Goal: Task Accomplishment & Management: Complete application form

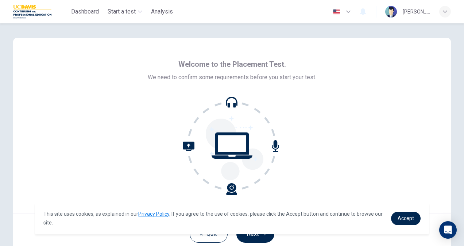
scroll to position [36, 0]
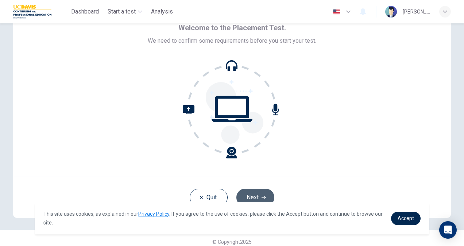
click at [254, 192] on button "Next" at bounding box center [255, 196] width 38 height 17
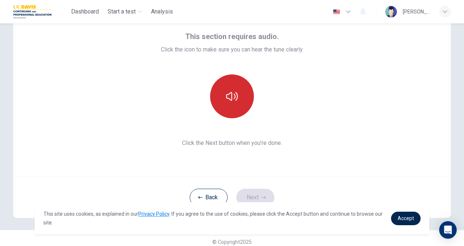
click at [240, 98] on button "button" at bounding box center [232, 96] width 44 height 44
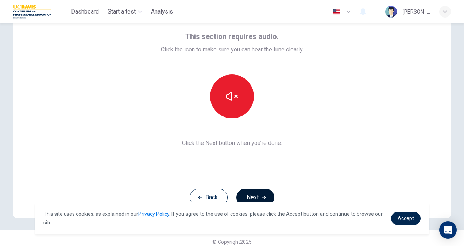
click at [261, 193] on button "Next" at bounding box center [255, 196] width 38 height 17
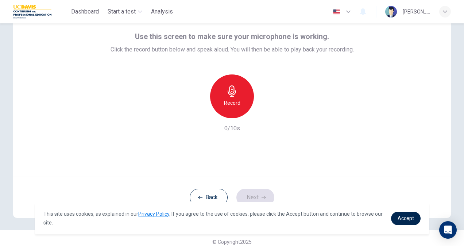
click at [242, 106] on div "Record" at bounding box center [232, 96] width 44 height 44
click at [265, 112] on icon "button" at bounding box center [265, 112] width 7 height 7
click at [198, 111] on icon "button" at bounding box center [198, 112] width 4 height 4
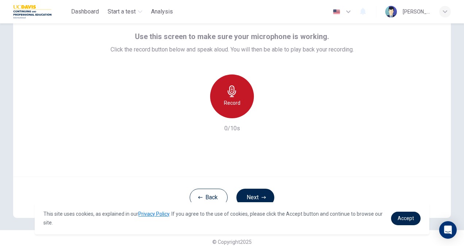
click at [232, 106] on h6 "Record" at bounding box center [232, 102] width 16 height 9
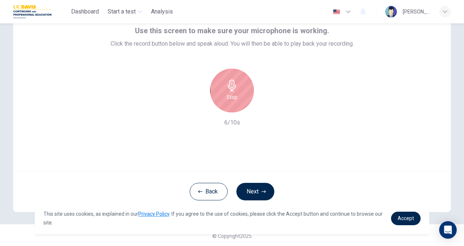
scroll to position [44, 0]
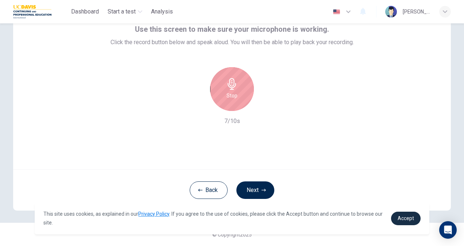
click at [410, 216] on span "Accept" at bounding box center [405, 218] width 16 height 6
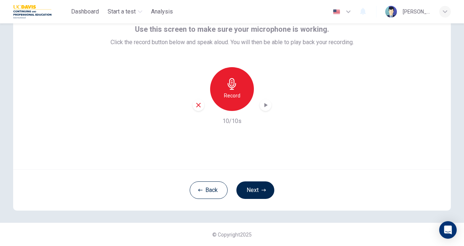
click at [294, 153] on div "Use this screen to make sure your microphone is working. Click the record butto…" at bounding box center [231, 81] width 437 height 175
click at [264, 101] on div "button" at bounding box center [265, 105] width 12 height 12
click at [199, 105] on icon "button" at bounding box center [198, 105] width 7 height 7
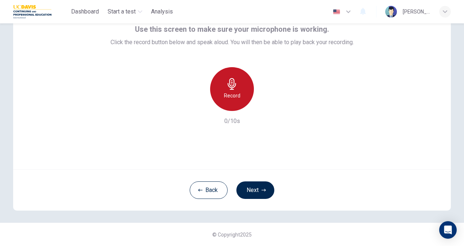
click at [237, 91] on h6 "Record" at bounding box center [232, 95] width 16 height 9
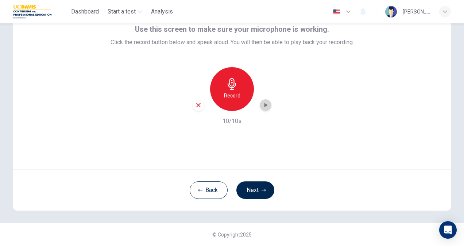
click at [264, 106] on icon "button" at bounding box center [265, 104] width 7 height 7
click at [295, 135] on div "Use this screen to make sure your microphone is working. Click the record butto…" at bounding box center [231, 81] width 437 height 175
click at [257, 187] on button "Next" at bounding box center [255, 189] width 38 height 17
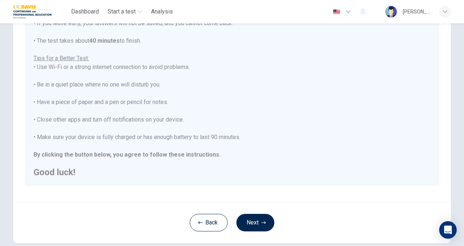
scroll to position [136, 0]
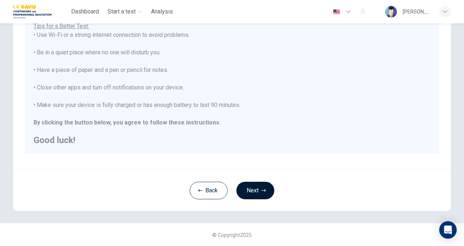
click at [256, 192] on button "Next" at bounding box center [255, 189] width 38 height 17
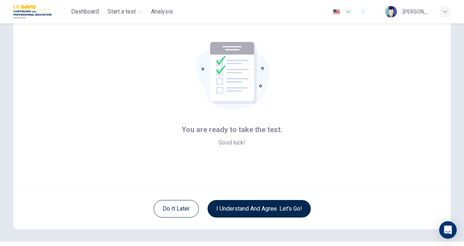
scroll to position [0, 0]
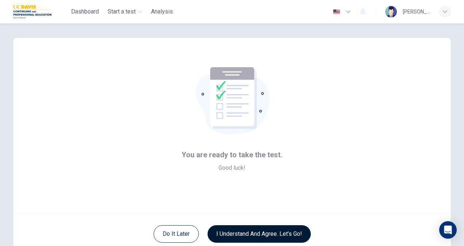
click at [247, 233] on button "I understand and agree. Let’s go!" at bounding box center [258, 233] width 103 height 17
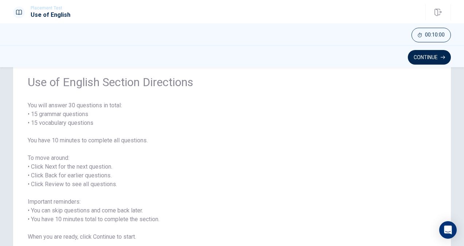
scroll to position [36, 0]
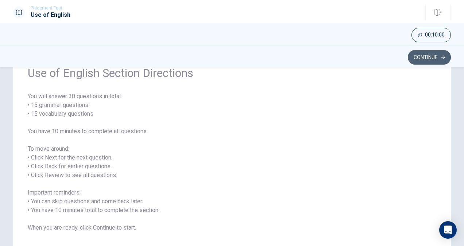
click at [430, 56] on button "Continue" at bounding box center [428, 57] width 43 height 15
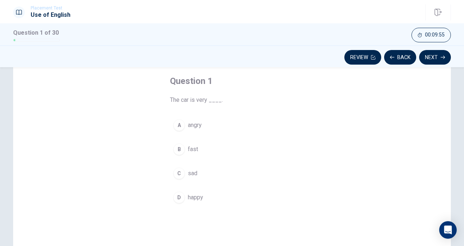
click at [178, 145] on div "B" at bounding box center [179, 149] width 12 height 12
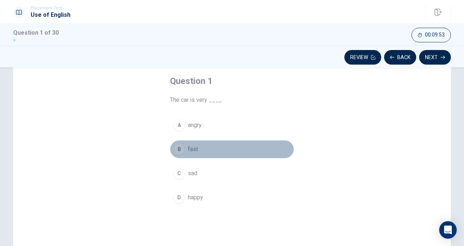
click at [207, 150] on button "B fast" at bounding box center [232, 149] width 124 height 18
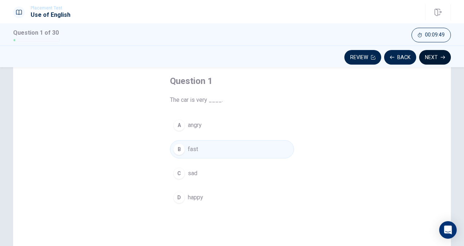
click at [441, 57] on icon "button" at bounding box center [442, 57] width 4 height 3
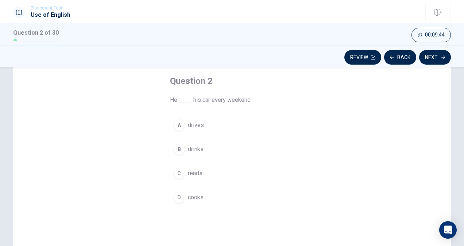
click at [200, 123] on span "drives" at bounding box center [196, 125] width 16 height 9
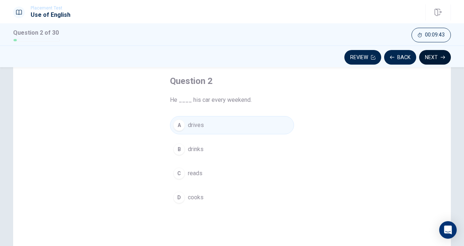
click at [431, 56] on button "Next" at bounding box center [435, 57] width 32 height 15
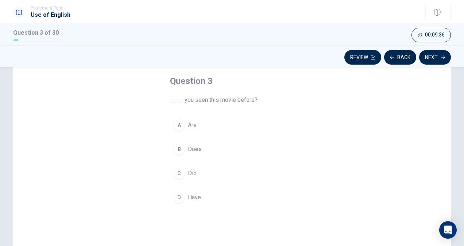
click at [196, 191] on button "D Have" at bounding box center [232, 197] width 124 height 18
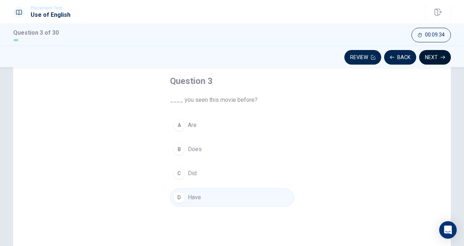
click at [439, 58] on button "Next" at bounding box center [435, 57] width 32 height 15
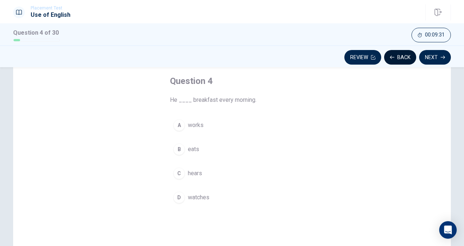
click at [395, 56] on button "Back" at bounding box center [400, 57] width 32 height 15
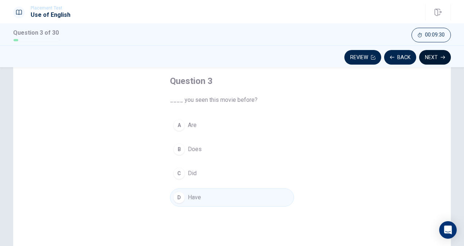
click at [432, 56] on button "Next" at bounding box center [435, 57] width 32 height 15
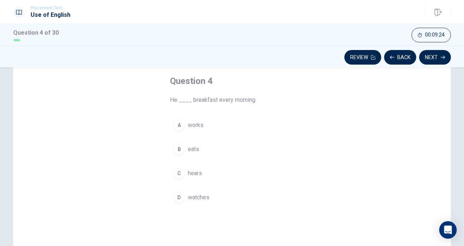
click at [193, 146] on span "eats" at bounding box center [193, 149] width 11 height 9
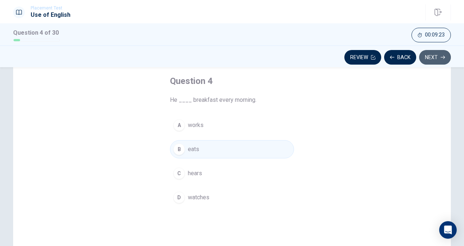
click at [434, 56] on button "Next" at bounding box center [435, 57] width 32 height 15
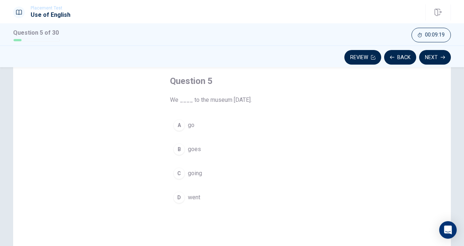
click at [194, 193] on span "went" at bounding box center [194, 197] width 12 height 9
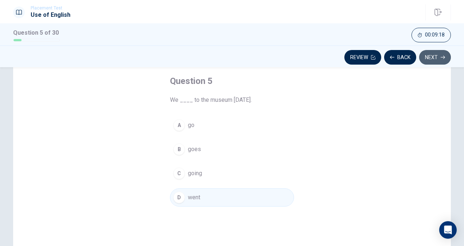
click at [430, 57] on button "Next" at bounding box center [435, 57] width 32 height 15
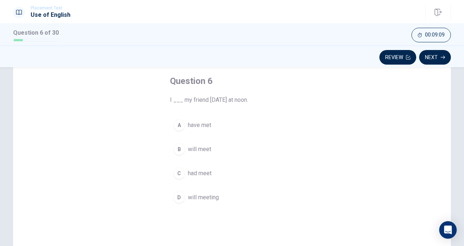
click at [205, 149] on span "will meet" at bounding box center [199, 149] width 23 height 9
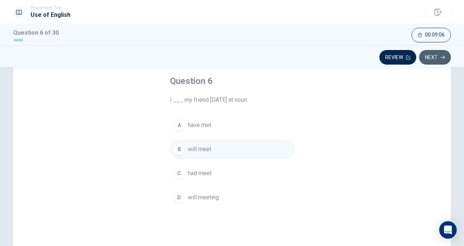
click at [434, 55] on button "Next" at bounding box center [435, 57] width 32 height 15
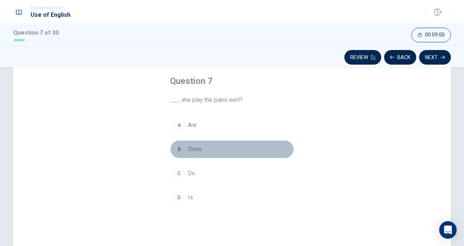
click at [194, 147] on span "Does" at bounding box center [195, 149] width 14 height 9
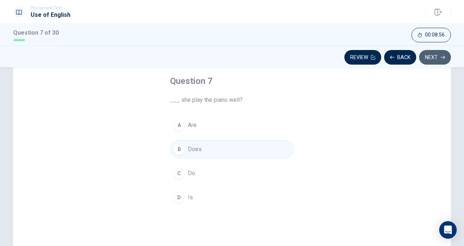
click at [434, 57] on button "Next" at bounding box center [435, 57] width 32 height 15
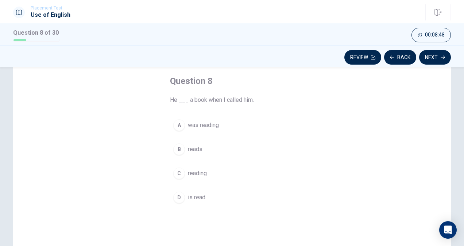
click at [206, 125] on span "was reading" at bounding box center [203, 125] width 31 height 9
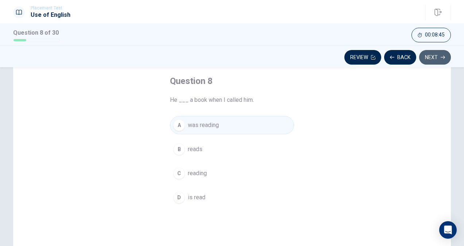
click at [443, 56] on icon "button" at bounding box center [442, 57] width 4 height 3
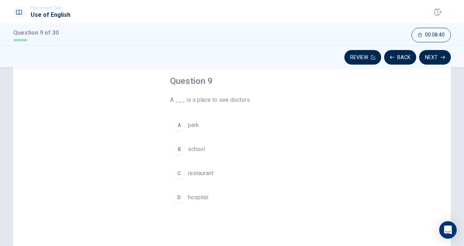
click at [205, 193] on span "hospital" at bounding box center [198, 197] width 20 height 9
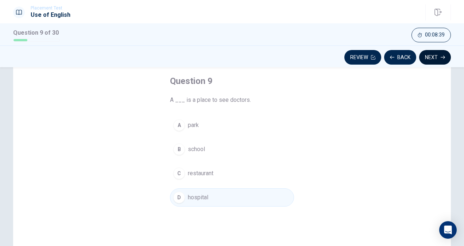
click at [433, 57] on button "Next" at bounding box center [435, 57] width 32 height 15
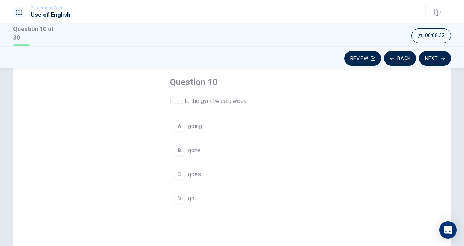
click at [192, 194] on button "D go" at bounding box center [232, 198] width 124 height 18
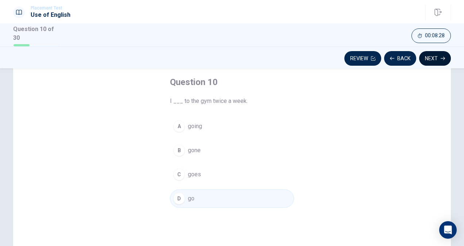
click at [436, 57] on button "Next" at bounding box center [435, 58] width 32 height 15
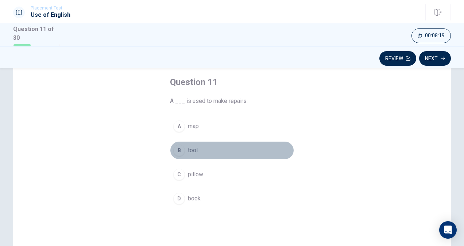
click at [188, 147] on span "tool" at bounding box center [193, 150] width 10 height 9
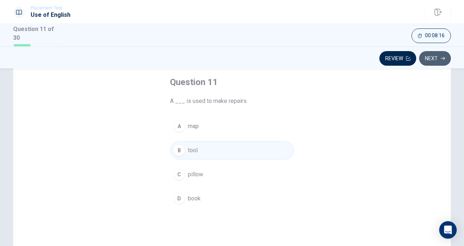
click at [432, 58] on button "Next" at bounding box center [435, 58] width 32 height 15
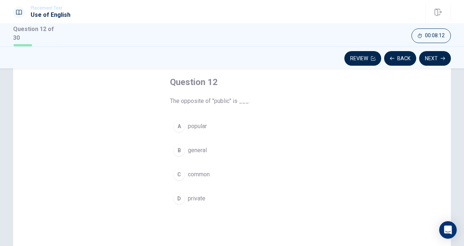
click at [199, 194] on span "private" at bounding box center [196, 198] width 17 height 9
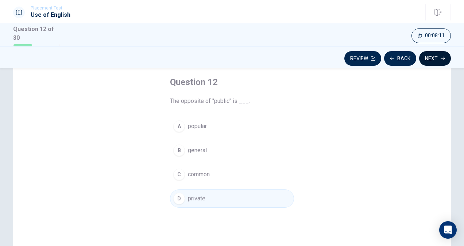
click at [429, 59] on button "Next" at bounding box center [435, 58] width 32 height 15
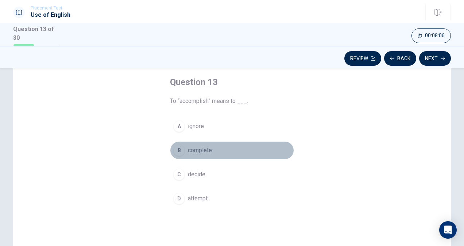
click at [203, 149] on span "complete" at bounding box center [200, 150] width 24 height 9
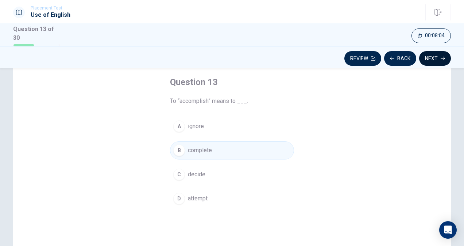
click at [440, 56] on icon "button" at bounding box center [442, 58] width 4 height 4
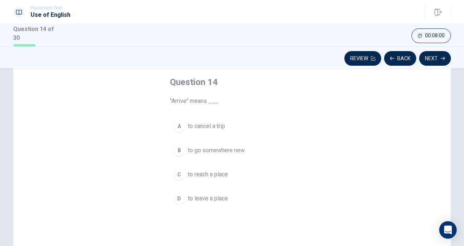
click at [204, 174] on span "to reach a place" at bounding box center [208, 174] width 40 height 9
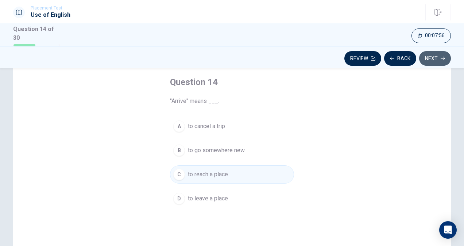
click at [432, 59] on button "Next" at bounding box center [435, 58] width 32 height 15
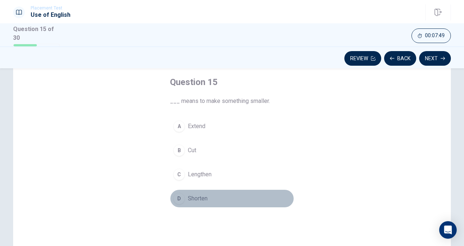
click at [200, 195] on span "Shorten" at bounding box center [198, 198] width 20 height 9
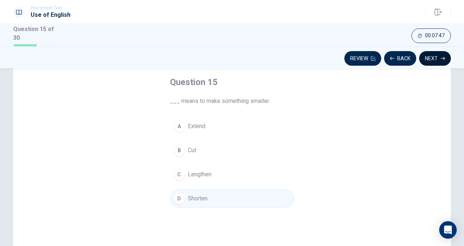
click at [432, 57] on button "Next" at bounding box center [435, 58] width 32 height 15
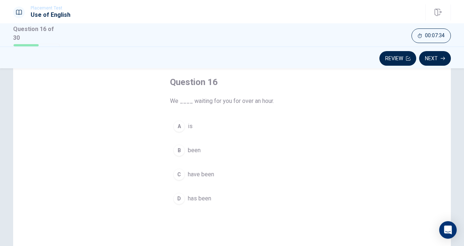
click at [201, 194] on span "has been" at bounding box center [199, 198] width 23 height 9
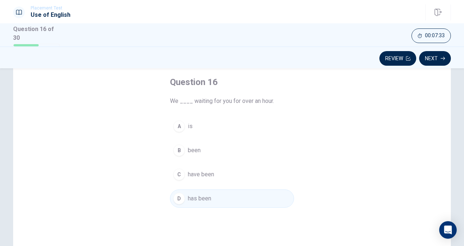
click at [207, 173] on span "have been" at bounding box center [201, 174] width 26 height 9
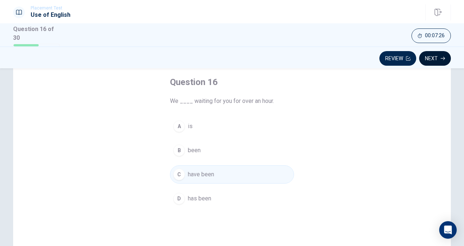
click at [431, 58] on button "Next" at bounding box center [435, 58] width 32 height 15
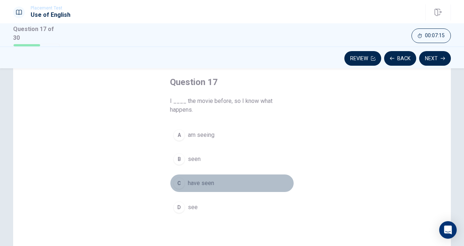
drag, startPoint x: 196, startPoint y: 180, endPoint x: 202, endPoint y: 176, distance: 7.0
click at [197, 180] on span "have seen" at bounding box center [201, 183] width 26 height 9
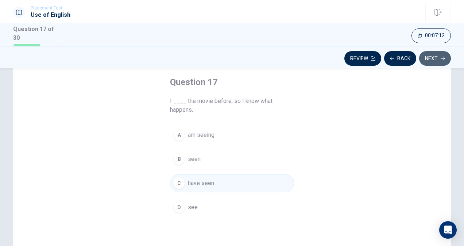
click at [443, 57] on icon "button" at bounding box center [442, 58] width 4 height 4
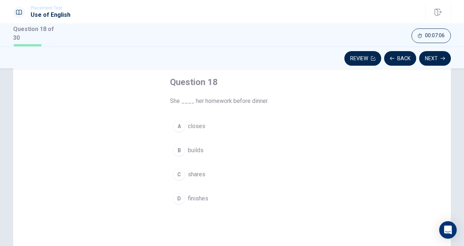
click at [202, 197] on span "finishes" at bounding box center [198, 198] width 20 height 9
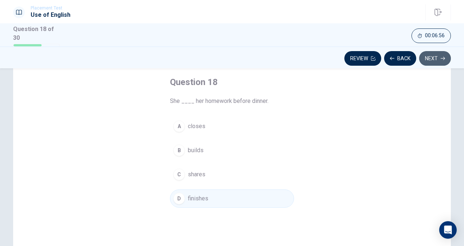
click at [435, 54] on button "Next" at bounding box center [435, 58] width 32 height 15
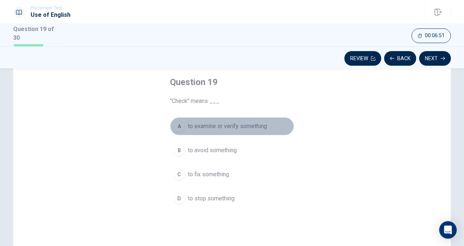
click at [220, 124] on span "to examine or verify something" at bounding box center [227, 126] width 79 height 9
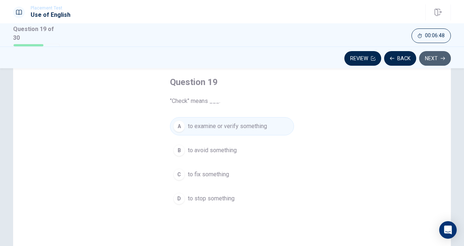
click at [444, 56] on icon "button" at bounding box center [442, 58] width 4 height 4
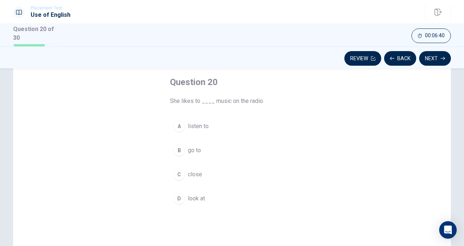
click at [195, 123] on span "listen to" at bounding box center [198, 126] width 21 height 9
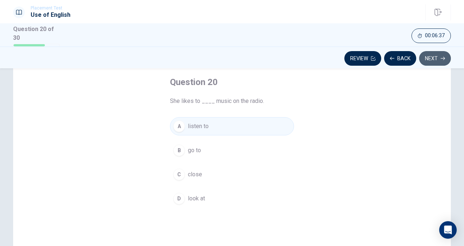
click at [436, 57] on button "Next" at bounding box center [435, 58] width 32 height 15
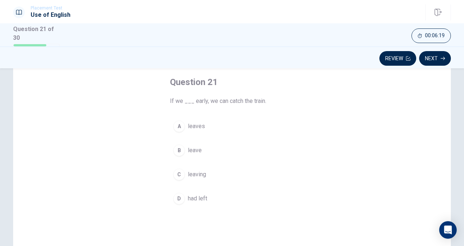
click at [194, 148] on span "leave" at bounding box center [195, 150] width 14 height 9
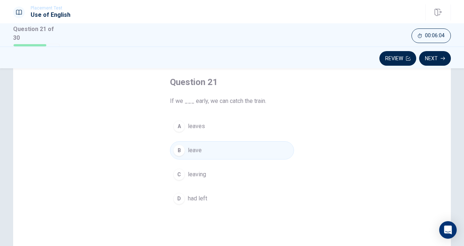
drag, startPoint x: 168, startPoint y: 99, endPoint x: 203, endPoint y: 194, distance: 101.5
click at [203, 194] on div "Question 21 If we ___ early, we can catch the train. A leaves B leave C leaving…" at bounding box center [231, 142] width 153 height 155
click at [438, 55] on button "Next" at bounding box center [435, 58] width 32 height 15
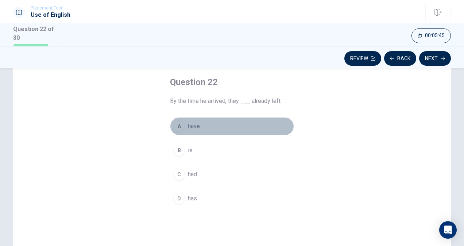
click at [188, 125] on span "have" at bounding box center [194, 126] width 12 height 9
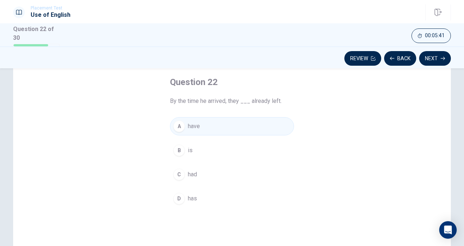
click at [194, 172] on span "had" at bounding box center [192, 174] width 9 height 9
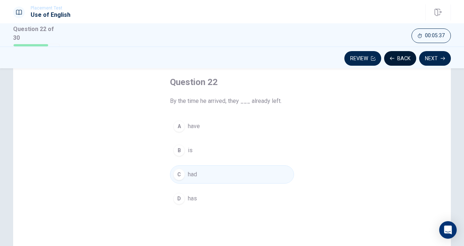
click at [405, 60] on button "Back" at bounding box center [400, 58] width 32 height 15
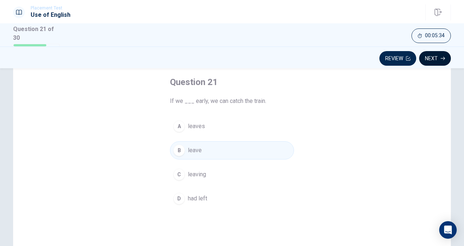
click at [428, 59] on button "Next" at bounding box center [435, 58] width 32 height 15
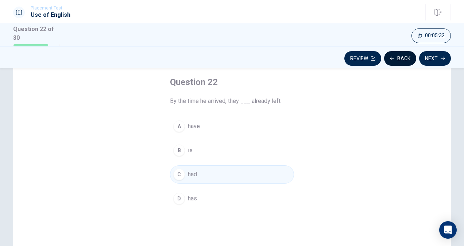
click at [398, 58] on button "Back" at bounding box center [400, 58] width 32 height 15
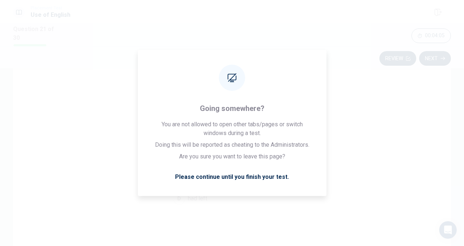
click at [349, 30] on div "00:04:05" at bounding box center [258, 35] width 385 height 15
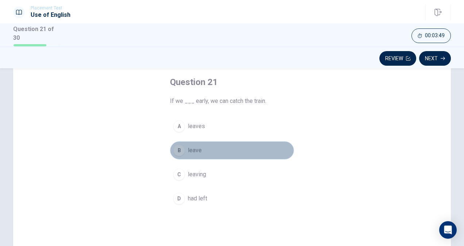
click at [203, 148] on button "B leave" at bounding box center [232, 150] width 124 height 18
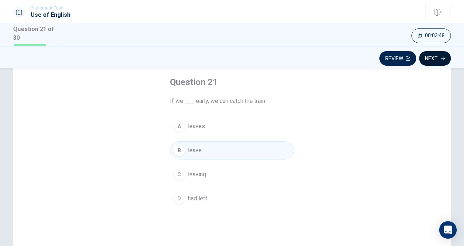
click at [443, 59] on icon "button" at bounding box center [442, 58] width 4 height 4
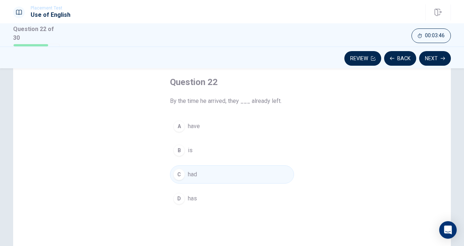
click at [211, 176] on button "C had" at bounding box center [232, 174] width 124 height 18
click at [445, 58] on button "Next" at bounding box center [435, 58] width 32 height 15
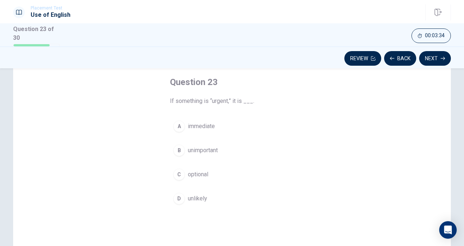
click at [202, 123] on span "immediate" at bounding box center [201, 126] width 27 height 9
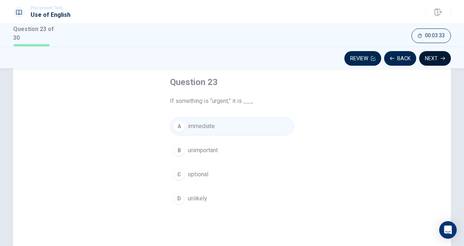
click at [426, 56] on button "Next" at bounding box center [435, 58] width 32 height 15
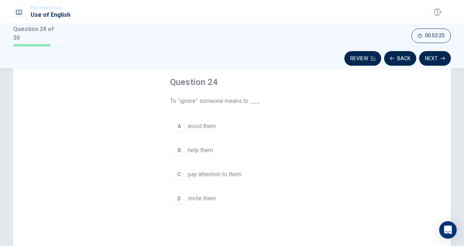
click at [211, 127] on span "avoid them" at bounding box center [202, 126] width 28 height 9
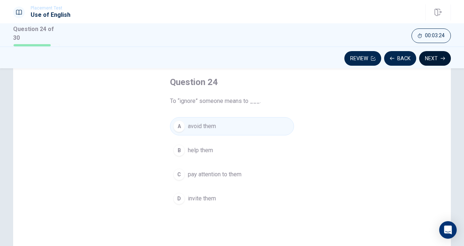
click at [433, 58] on button "Next" at bounding box center [435, 58] width 32 height 15
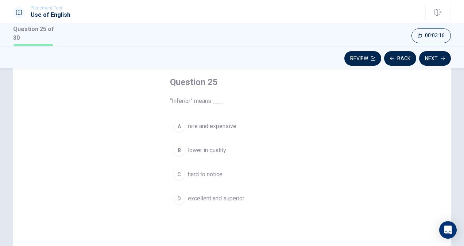
drag, startPoint x: 169, startPoint y: 99, endPoint x: 212, endPoint y: 99, distance: 43.0
click at [212, 99] on span "“Inferior” means ___." at bounding box center [232, 101] width 124 height 9
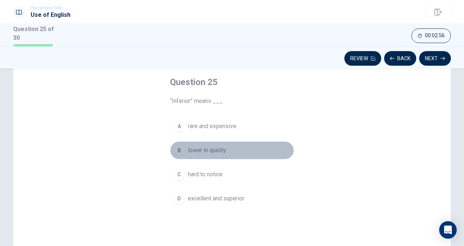
click at [214, 149] on span "lower in quality" at bounding box center [207, 150] width 38 height 9
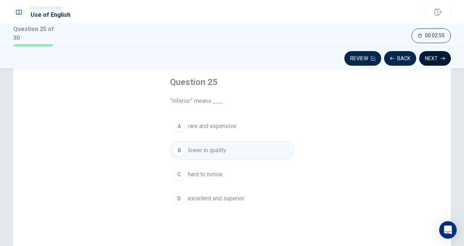
click at [436, 60] on button "Next" at bounding box center [435, 58] width 32 height 15
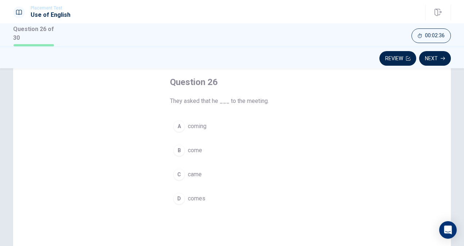
click at [196, 172] on span "came" at bounding box center [195, 174] width 14 height 9
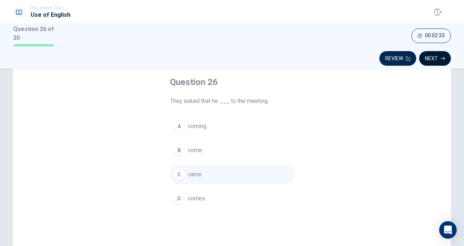
click at [432, 59] on button "Next" at bounding box center [435, 58] width 32 height 15
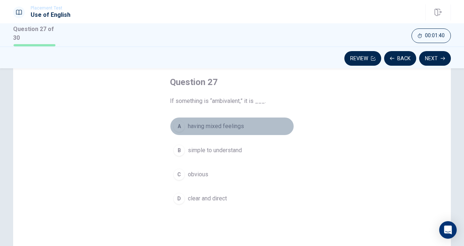
click at [209, 123] on span "having mixed feelings" at bounding box center [216, 126] width 56 height 9
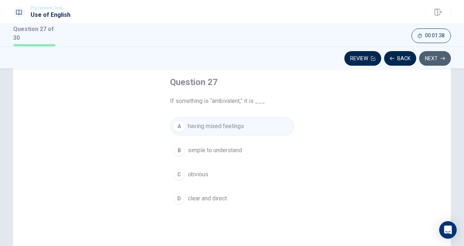
click at [430, 55] on button "Next" at bounding box center [435, 58] width 32 height 15
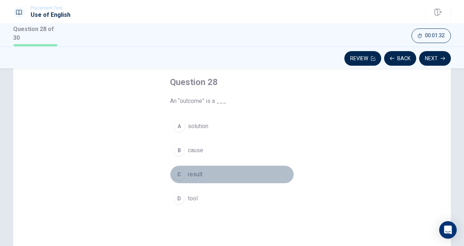
click at [197, 173] on span "result" at bounding box center [195, 174] width 15 height 9
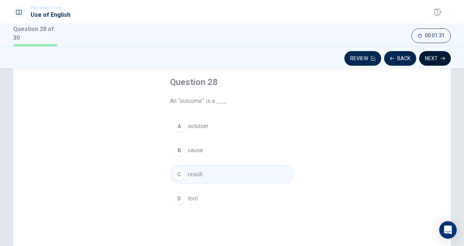
click at [439, 56] on button "Next" at bounding box center [435, 58] width 32 height 15
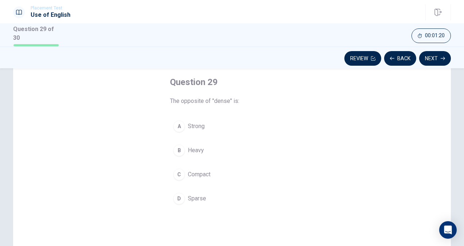
click at [200, 195] on span "Sparse" at bounding box center [197, 198] width 18 height 9
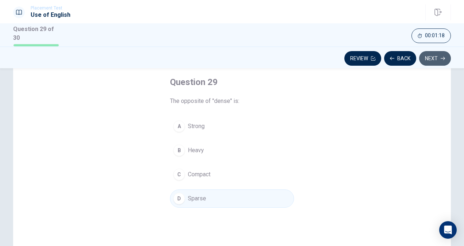
click at [437, 59] on button "Next" at bounding box center [435, 58] width 32 height 15
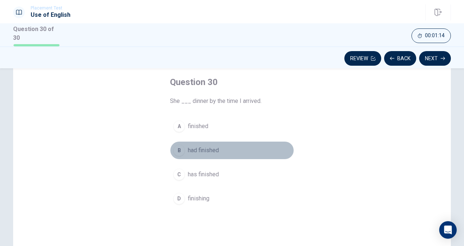
click at [200, 149] on span "had finished" at bounding box center [203, 150] width 31 height 9
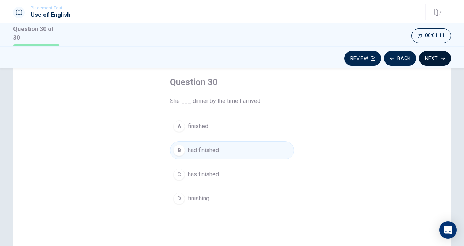
click at [431, 58] on button "Next" at bounding box center [435, 58] width 32 height 15
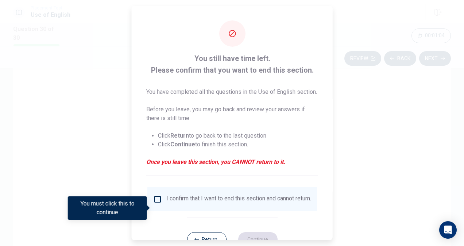
click at [158, 203] on input "You must click this to continue" at bounding box center [157, 199] width 9 height 9
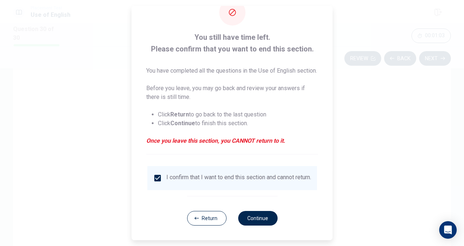
scroll to position [35, 0]
click at [268, 219] on button "Continue" at bounding box center [257, 218] width 39 height 15
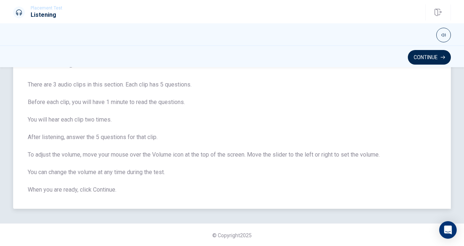
scroll to position [43, 0]
click at [419, 56] on button "Continue" at bounding box center [428, 57] width 43 height 15
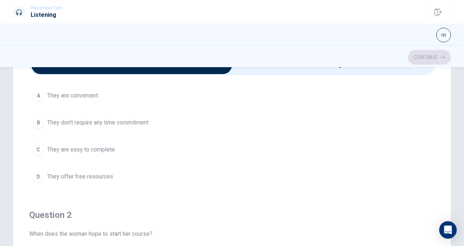
scroll to position [0, 0]
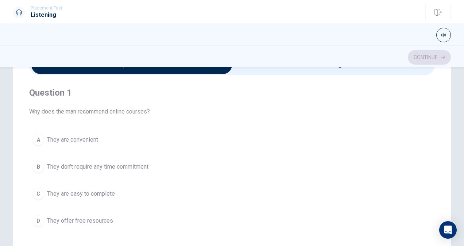
click at [34, 137] on div "A" at bounding box center [38, 140] width 12 height 12
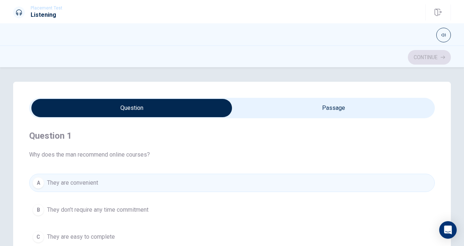
click at [278, 114] on input "checkbox" at bounding box center [132, 108] width 608 height 18
checkbox input "true"
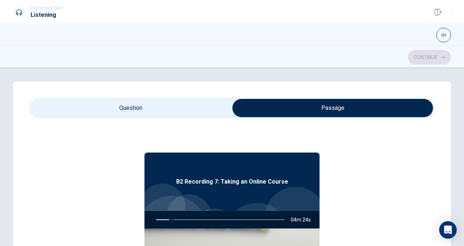
type input "12"
click at [205, 110] on input "checkbox" at bounding box center [332, 108] width 608 height 18
checkbox input "false"
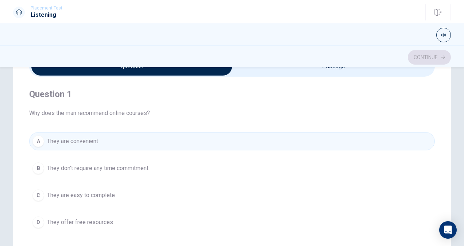
scroll to position [36, 0]
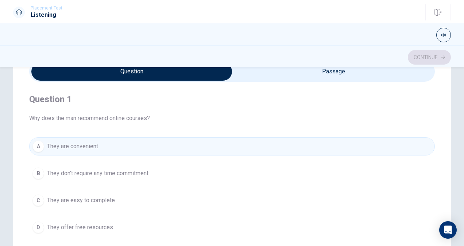
click at [158, 100] on h4 "Question 1" at bounding box center [231, 99] width 405 height 12
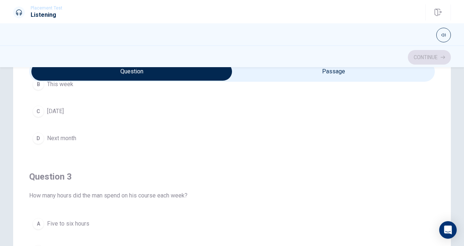
scroll to position [292, 0]
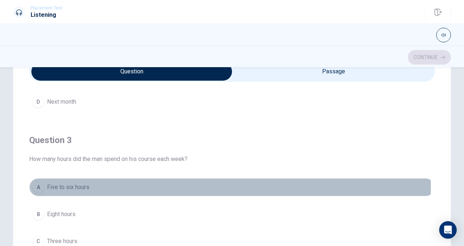
click at [72, 184] on span "Five to six hours" at bounding box center [68, 187] width 42 height 9
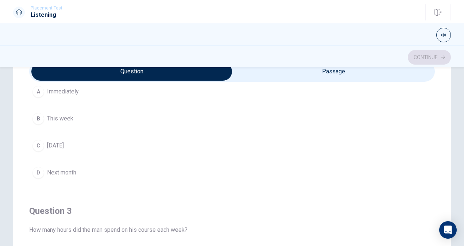
scroll to position [219, 0]
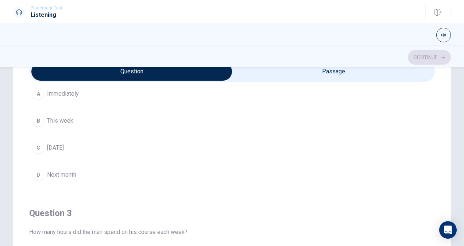
click at [69, 118] on span "This week" at bounding box center [60, 120] width 26 height 9
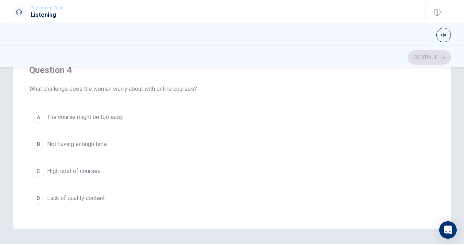
scroll to position [403, 0]
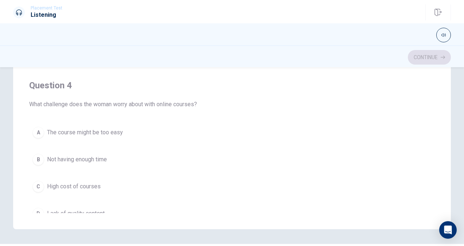
click at [82, 155] on span "Not having enough time" at bounding box center [77, 159] width 60 height 9
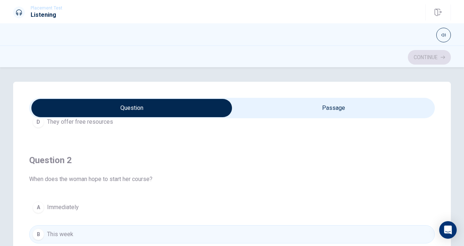
scroll to position [182, 0]
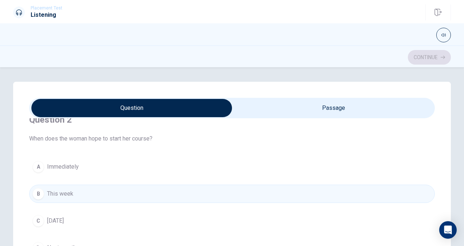
click at [71, 164] on span "Immediately" at bounding box center [63, 166] width 32 height 9
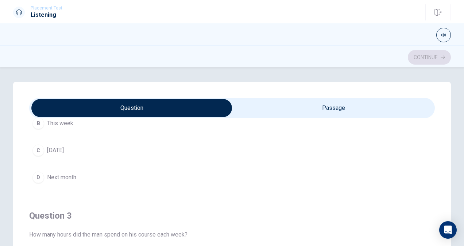
scroll to position [292, 0]
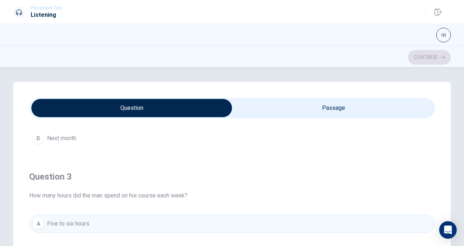
click at [55, 162] on div "Question 3 How many hours did the man spend on his course each week? A Five to …" at bounding box center [231, 242] width 405 height 166
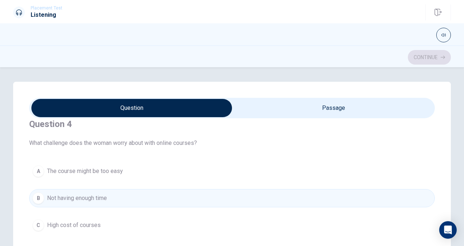
scroll to position [547, 0]
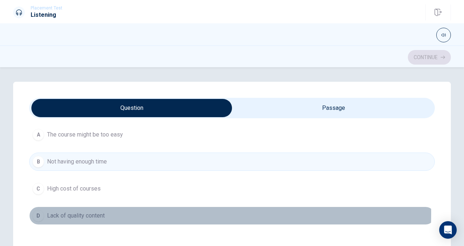
click at [93, 211] on span "Lack of quality content" at bounding box center [76, 215] width 58 height 9
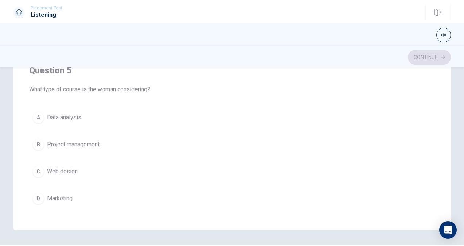
scroll to position [146, 0]
click at [64, 117] on button "A Data analysis" at bounding box center [231, 116] width 405 height 18
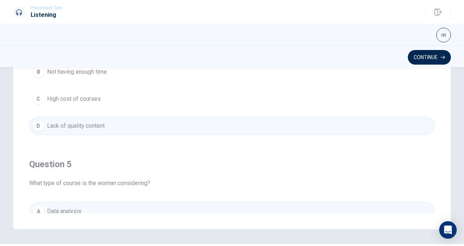
scroll to position [440, 0]
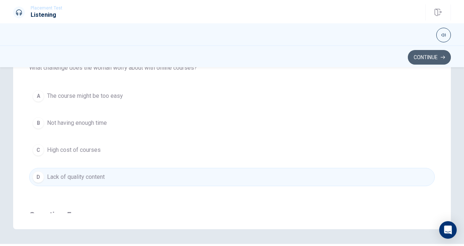
click at [426, 58] on button "Continue" at bounding box center [428, 57] width 43 height 15
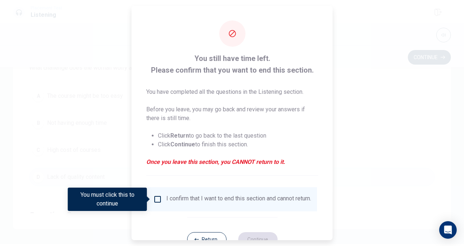
click at [157, 199] on input "You must click this to continue" at bounding box center [157, 199] width 9 height 9
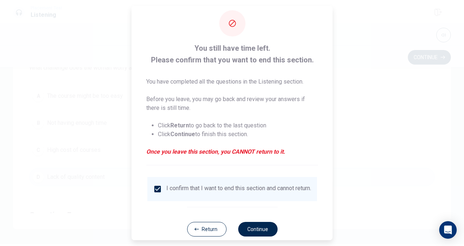
scroll to position [26, 0]
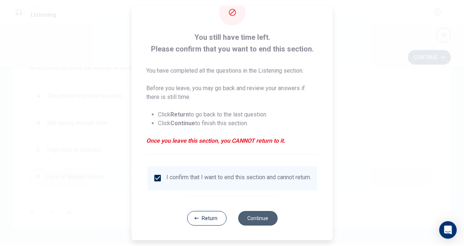
click at [261, 218] on button "Continue" at bounding box center [257, 218] width 39 height 15
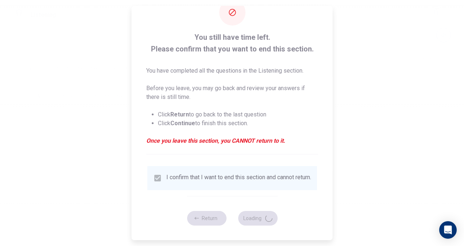
scroll to position [0, 0]
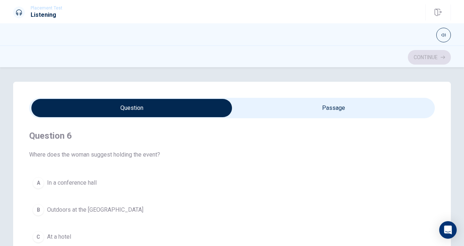
click at [312, 110] on input "checkbox" at bounding box center [132, 108] width 608 height 18
checkbox input "true"
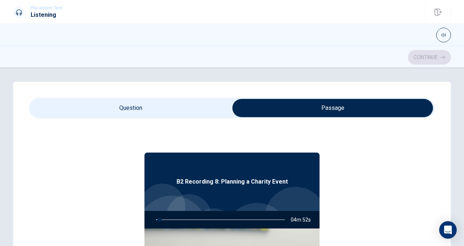
type input "3"
click at [165, 113] on input "checkbox" at bounding box center [332, 108] width 608 height 18
checkbox input "false"
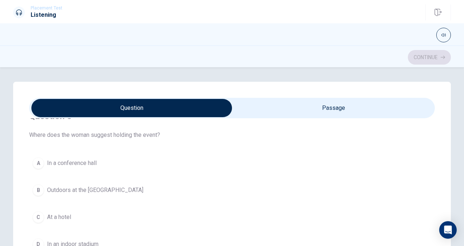
scroll to position [36, 0]
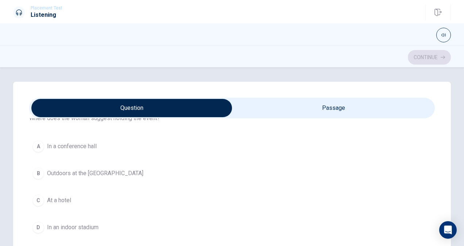
click at [84, 173] on span "Outdoors at the [GEOGRAPHIC_DATA]" at bounding box center [95, 173] width 96 height 9
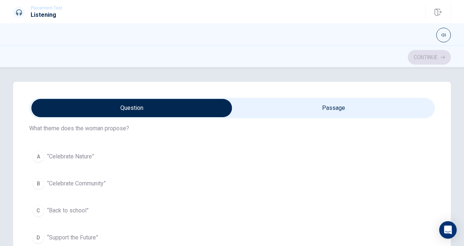
scroll to position [182, 0]
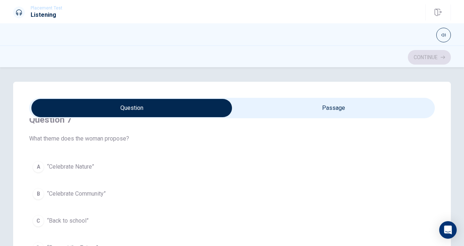
click at [87, 191] on span "“Celebrate Community”" at bounding box center [76, 193] width 59 height 9
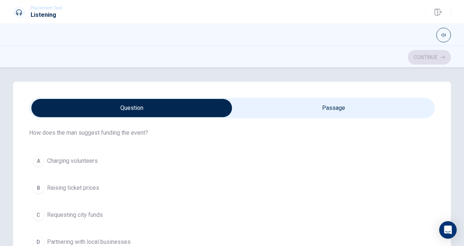
scroll to position [364, 0]
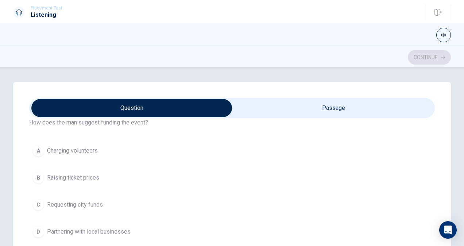
click at [82, 227] on span "Partnering with local businesses" at bounding box center [88, 231] width 83 height 9
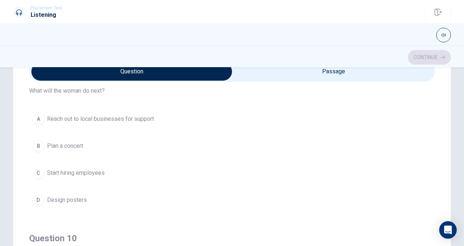
scroll to position [510, 0]
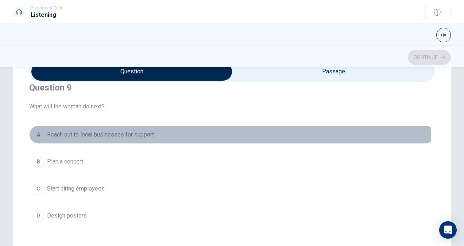
click at [89, 133] on span "Reach out to local businesses for support" at bounding box center [100, 134] width 107 height 9
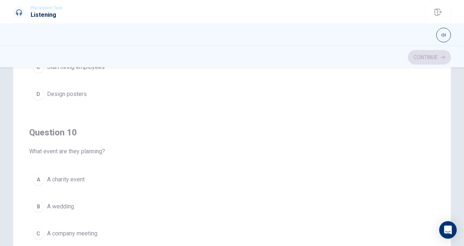
scroll to position [109, 0]
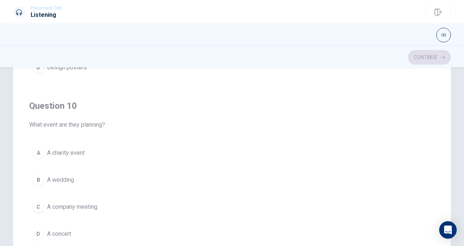
click at [69, 148] on span "A charity event" at bounding box center [66, 152] width 38 height 9
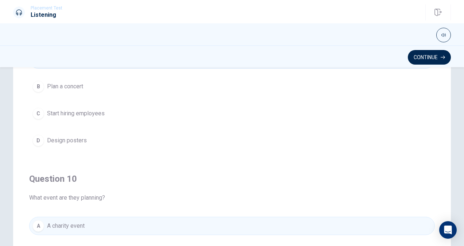
scroll to position [440, 0]
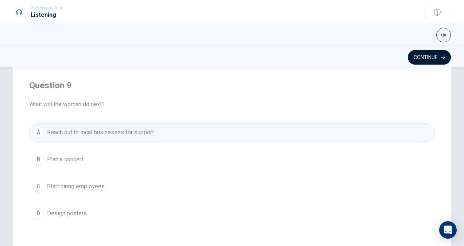
click at [432, 55] on button "Continue" at bounding box center [428, 57] width 43 height 15
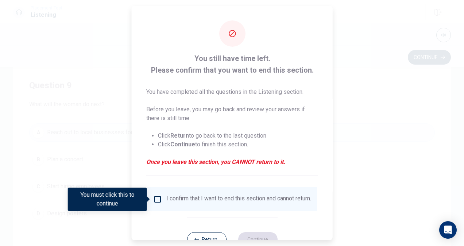
click at [157, 201] on input "You must click this to continue" at bounding box center [157, 199] width 9 height 9
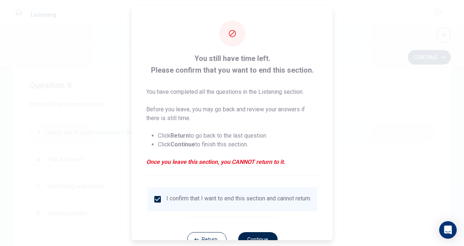
scroll to position [26, 0]
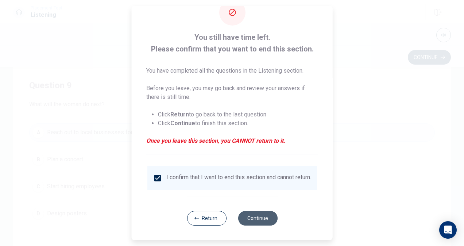
click at [252, 216] on button "Continue" at bounding box center [257, 218] width 39 height 15
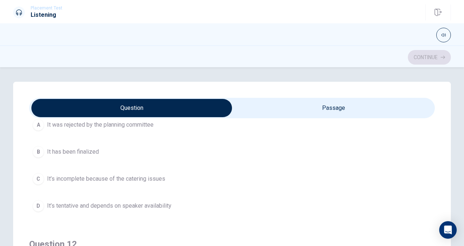
scroll to position [73, 0]
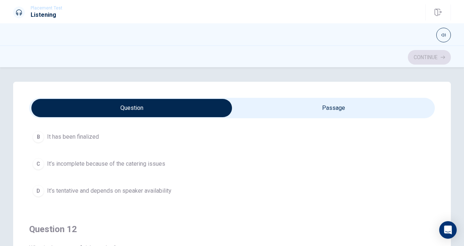
click at [90, 162] on span "It’s incomplete because of the catering issues" at bounding box center [106, 163] width 118 height 9
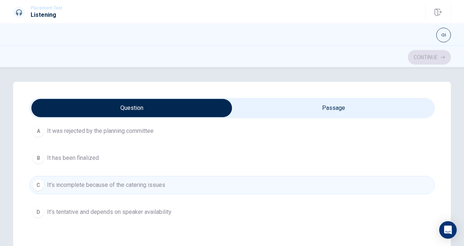
scroll to position [36, 0]
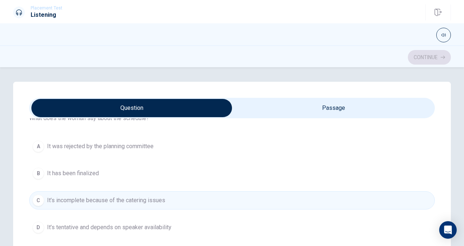
click at [85, 226] on span "It’s tentative and depends on speaker availability" at bounding box center [109, 227] width 124 height 9
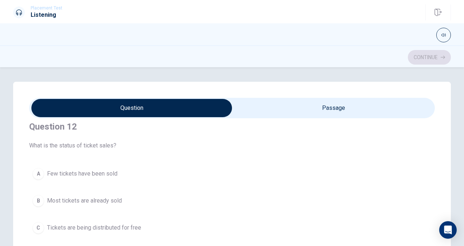
scroll to position [182, 0]
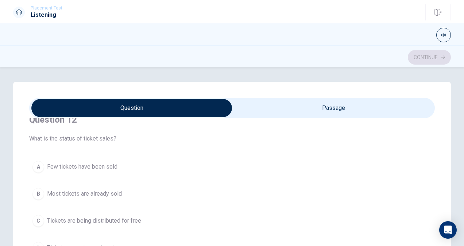
click at [89, 191] on span "Most tickets are already sold" at bounding box center [84, 193] width 75 height 9
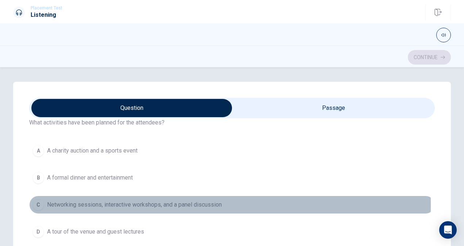
click at [36, 203] on div "C" at bounding box center [38, 205] width 12 height 12
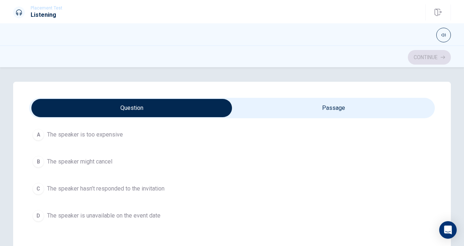
scroll to position [510, 0]
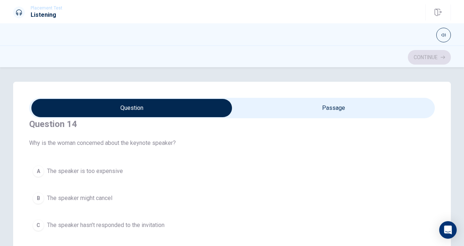
click at [39, 220] on div "C" at bounding box center [38, 225] width 12 height 12
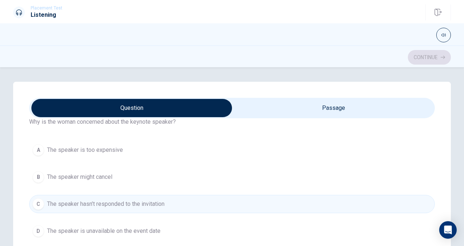
scroll to position [547, 0]
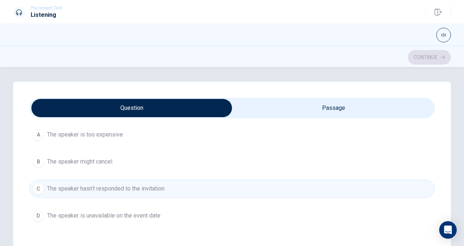
click at [34, 212] on div "D" at bounding box center [38, 216] width 12 height 12
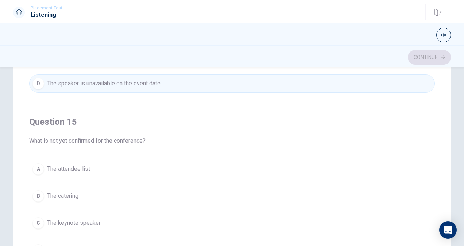
scroll to position [109, 0]
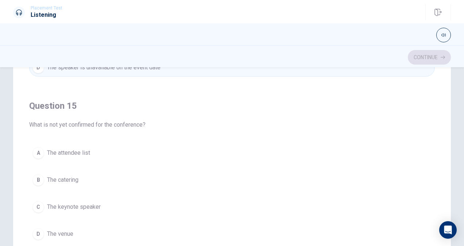
click at [35, 201] on div "C" at bounding box center [38, 207] width 12 height 12
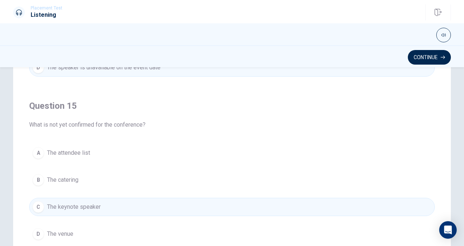
scroll to position [167, 0]
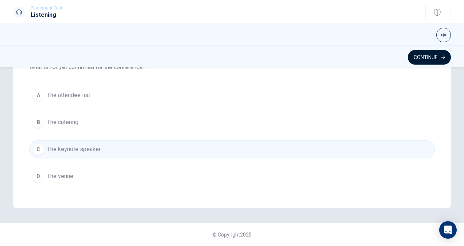
click at [429, 55] on button "Continue" at bounding box center [428, 57] width 43 height 15
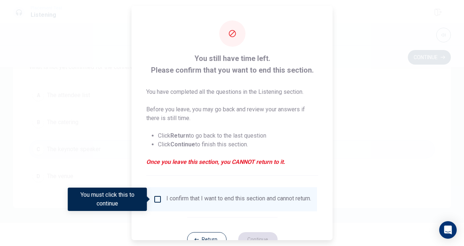
click at [157, 197] on input "You must click this to continue" at bounding box center [157, 199] width 9 height 9
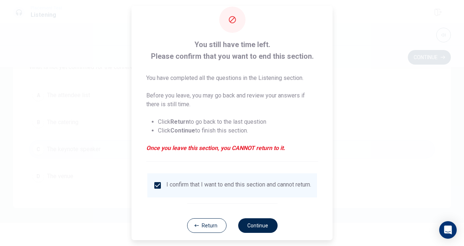
scroll to position [26, 0]
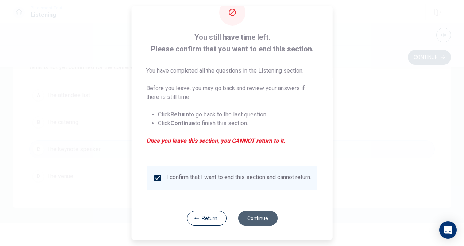
click at [259, 218] on button "Continue" at bounding box center [257, 218] width 39 height 15
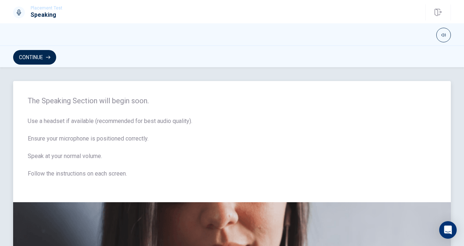
scroll to position [0, 0]
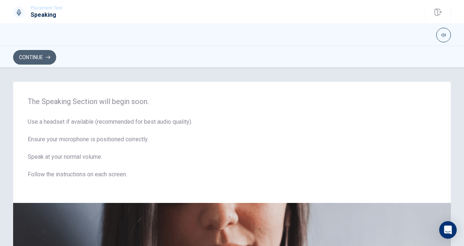
click at [48, 57] on icon "button" at bounding box center [48, 57] width 4 height 3
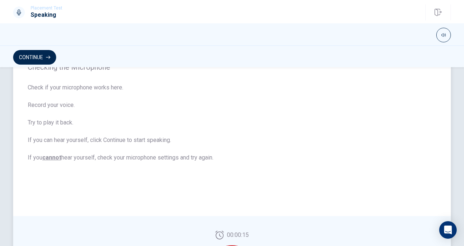
scroll to position [36, 0]
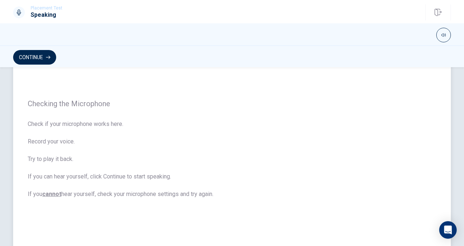
click at [121, 108] on span "Checking the Microphone" at bounding box center [232, 103] width 408 height 9
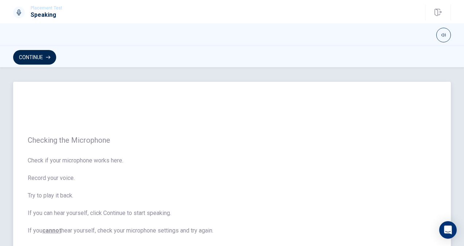
scroll to position [0, 0]
